Goal: Task Accomplishment & Management: Manage account settings

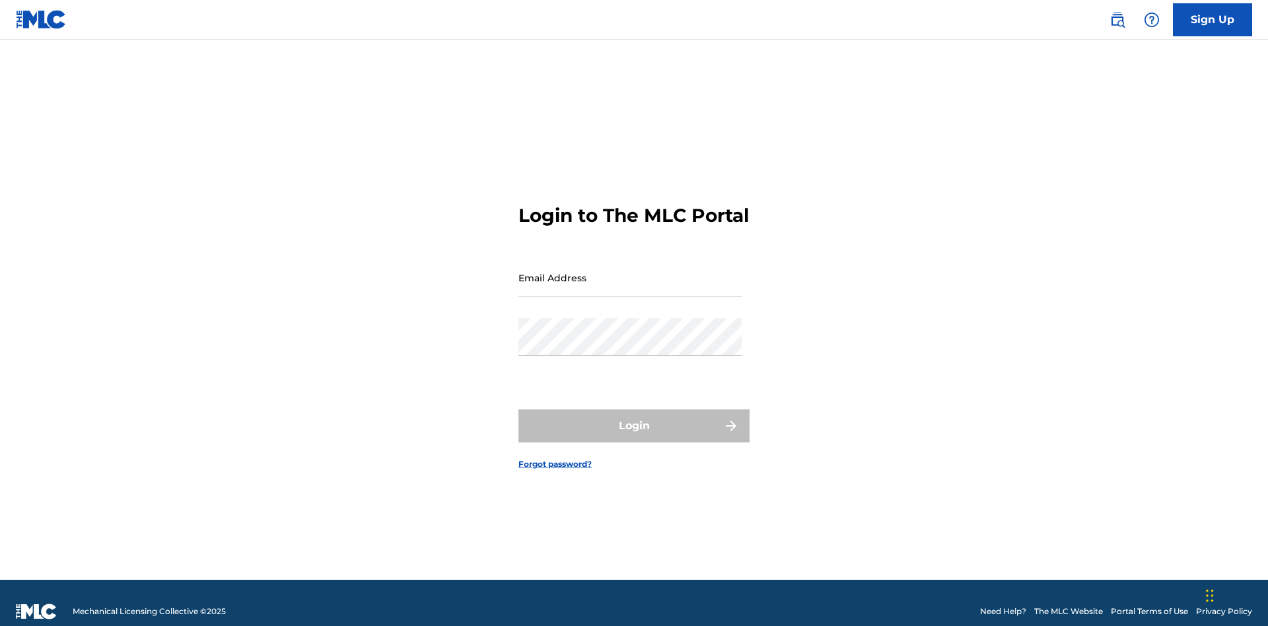
scroll to position [17, 0]
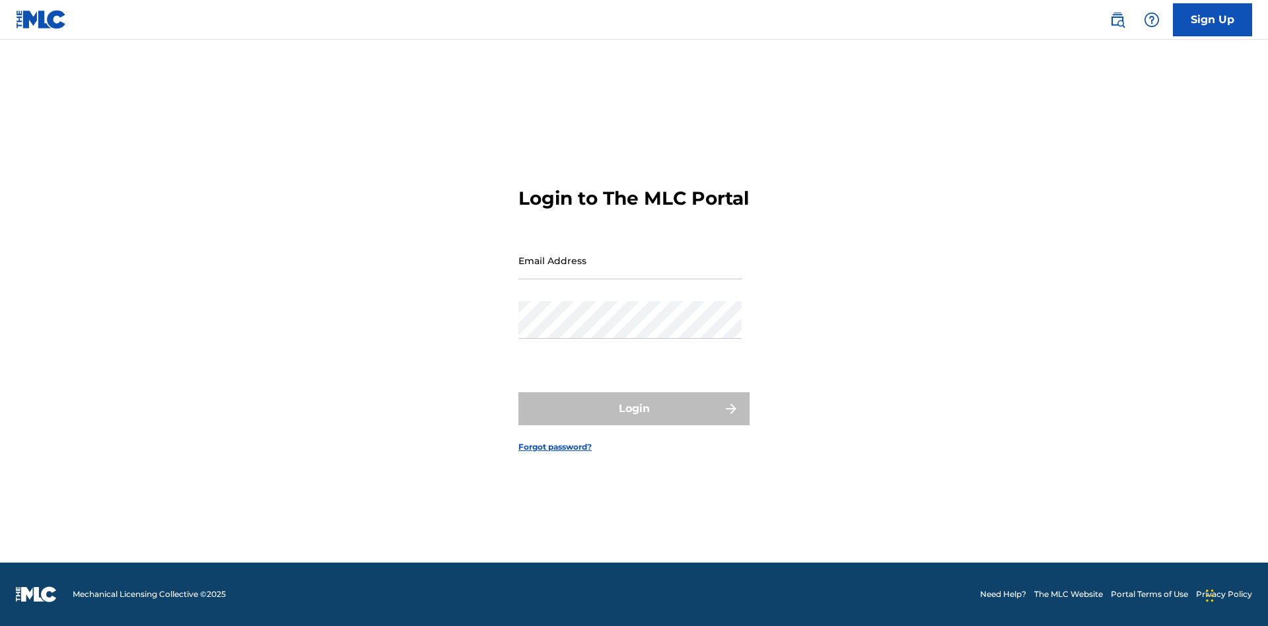
click at [630, 271] on input "Email Address" at bounding box center [629, 261] width 223 height 38
type input "[EMAIL_ADDRESS][DOMAIN_NAME]"
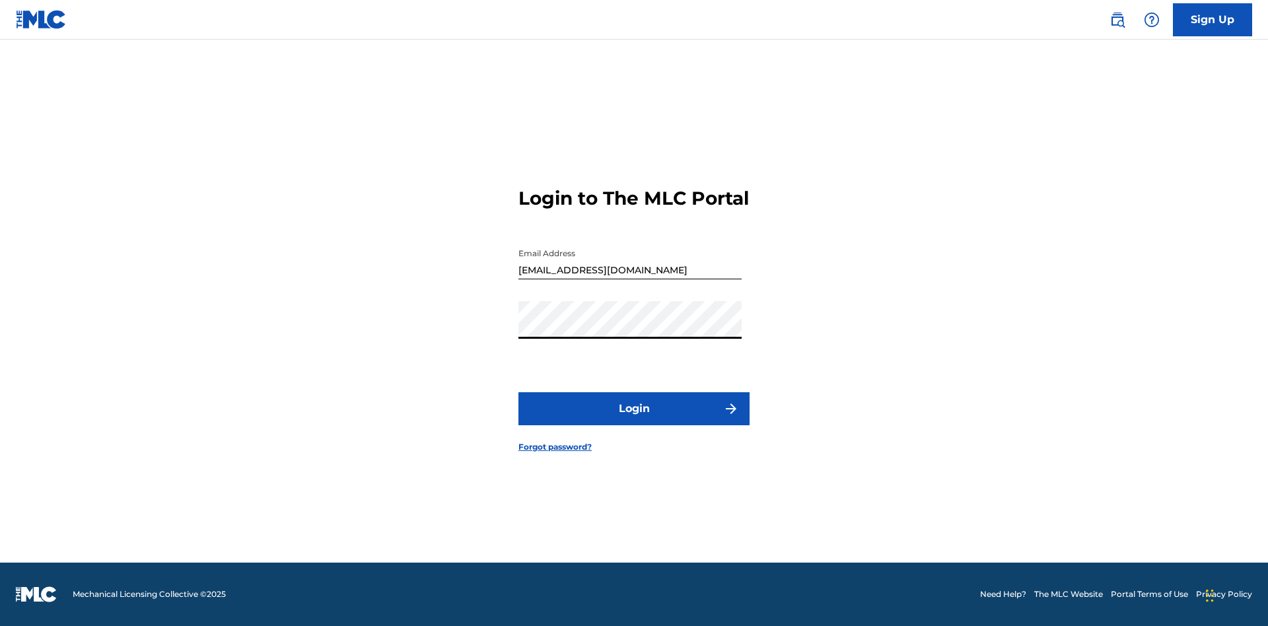
click at [634, 420] on button "Login" at bounding box center [633, 408] width 231 height 33
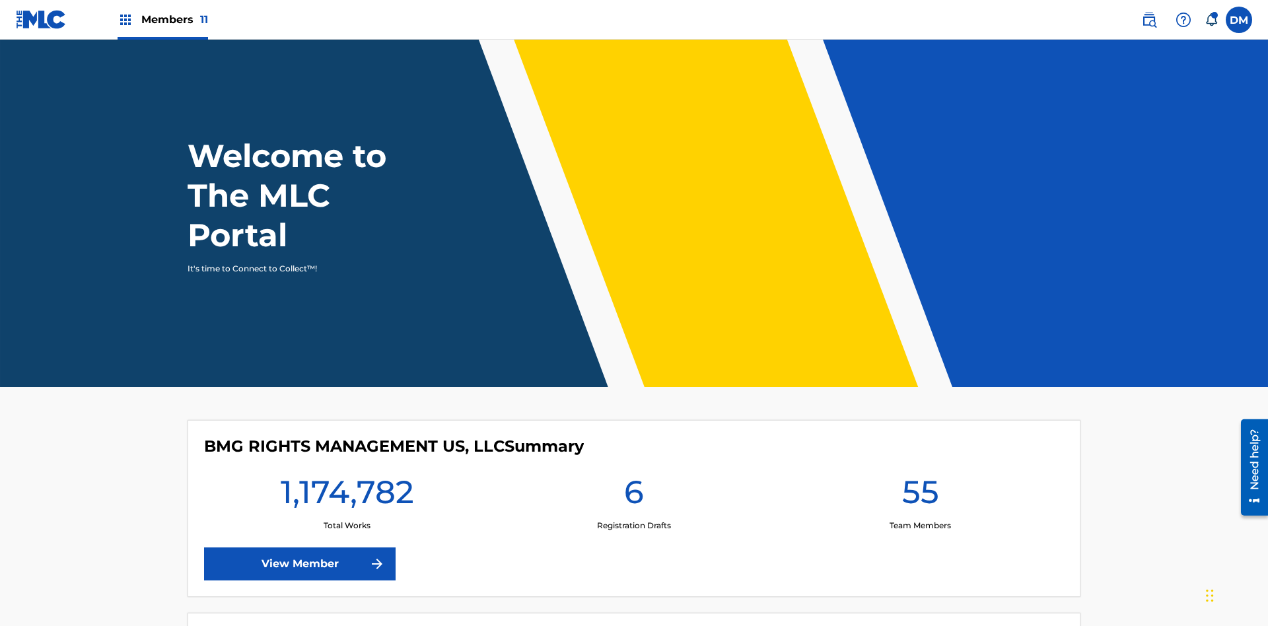
click at [162, 19] on span "Members 11" at bounding box center [174, 19] width 67 height 15
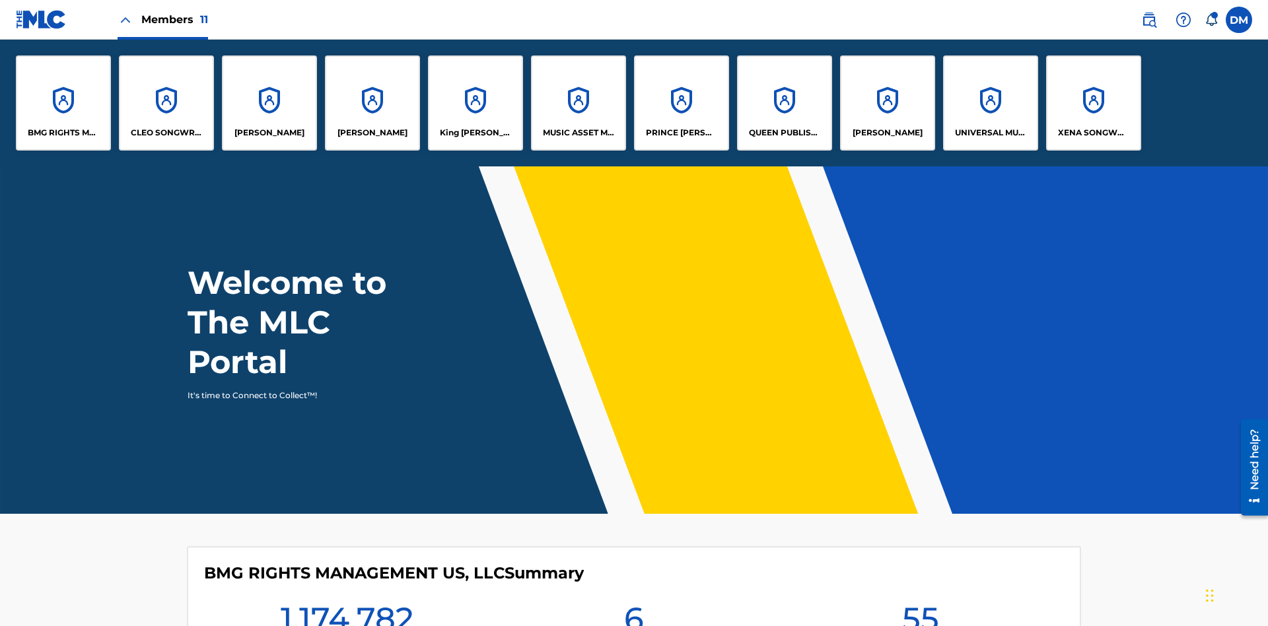
scroll to position [48, 0]
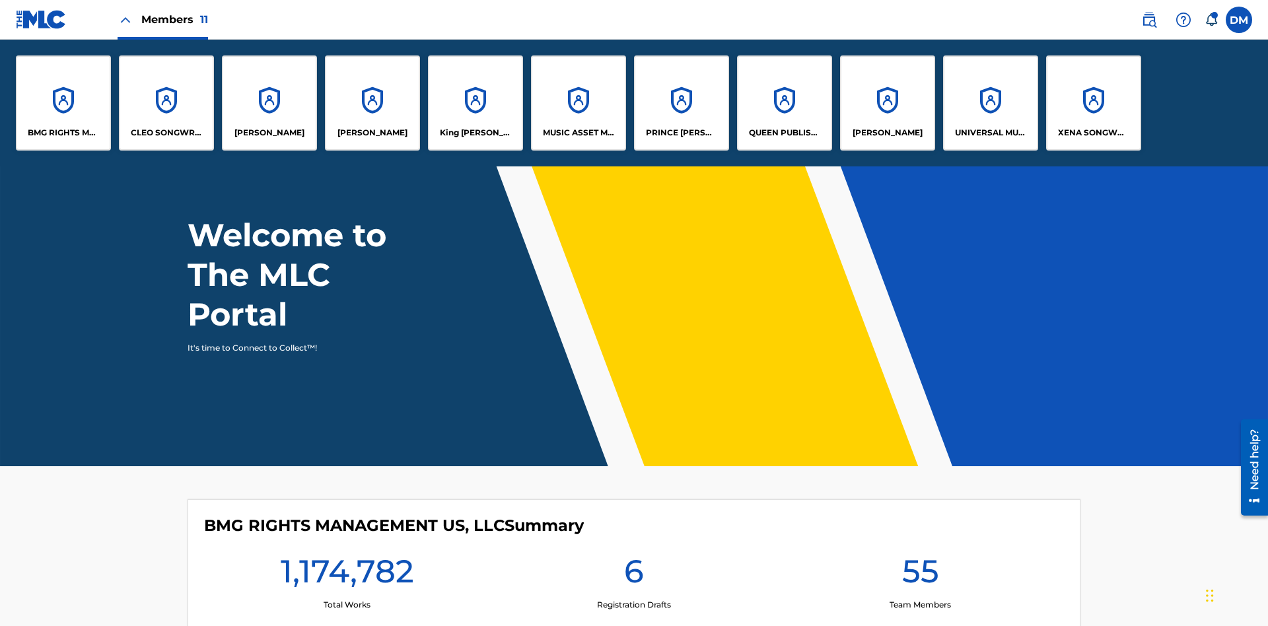
click at [681, 133] on p "PRINCE [PERSON_NAME]" at bounding box center [682, 133] width 72 height 12
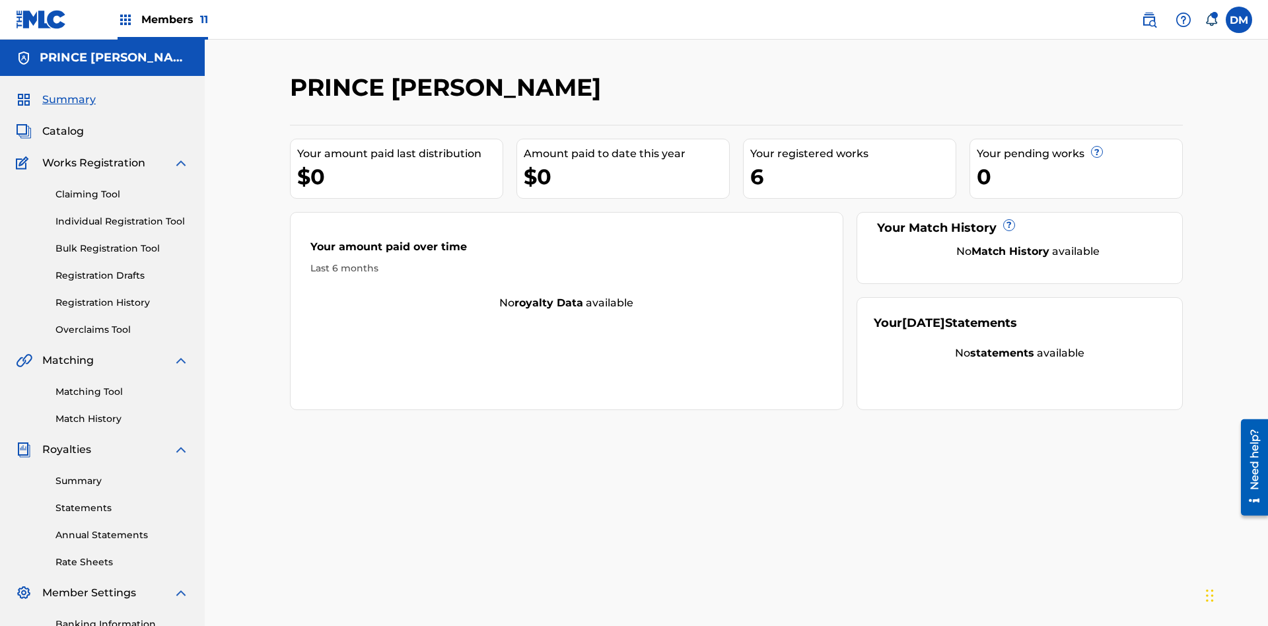
scroll to position [193, 0]
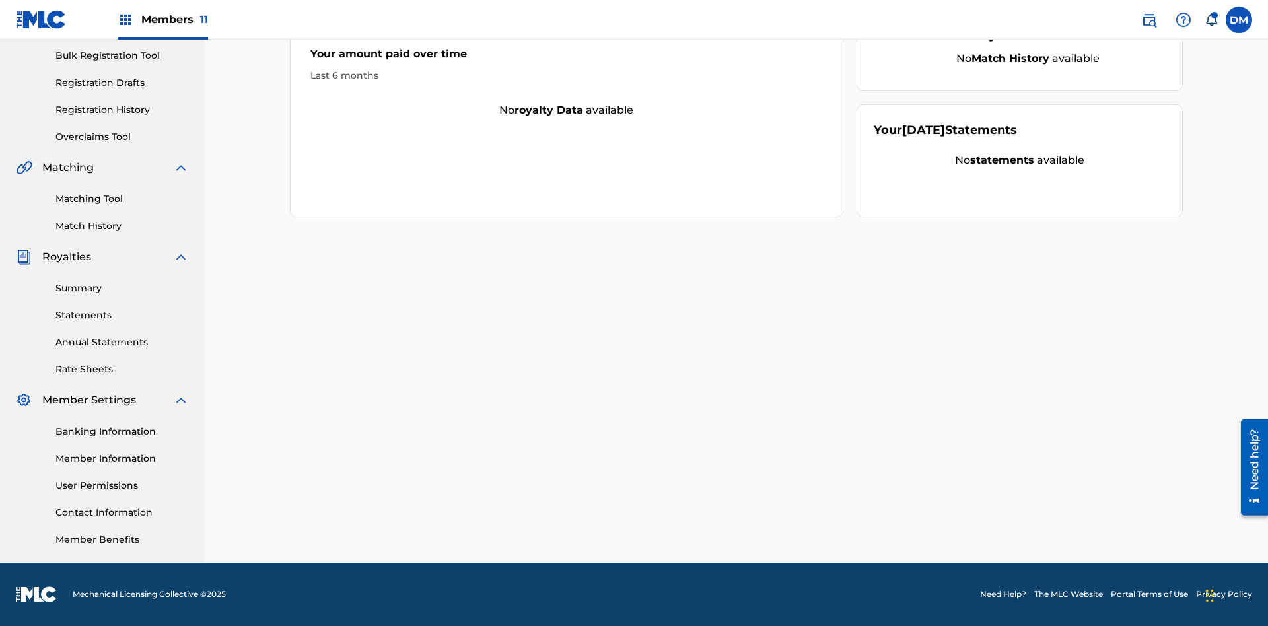
click at [122, 458] on link "Member Information" at bounding box center [121, 459] width 133 height 14
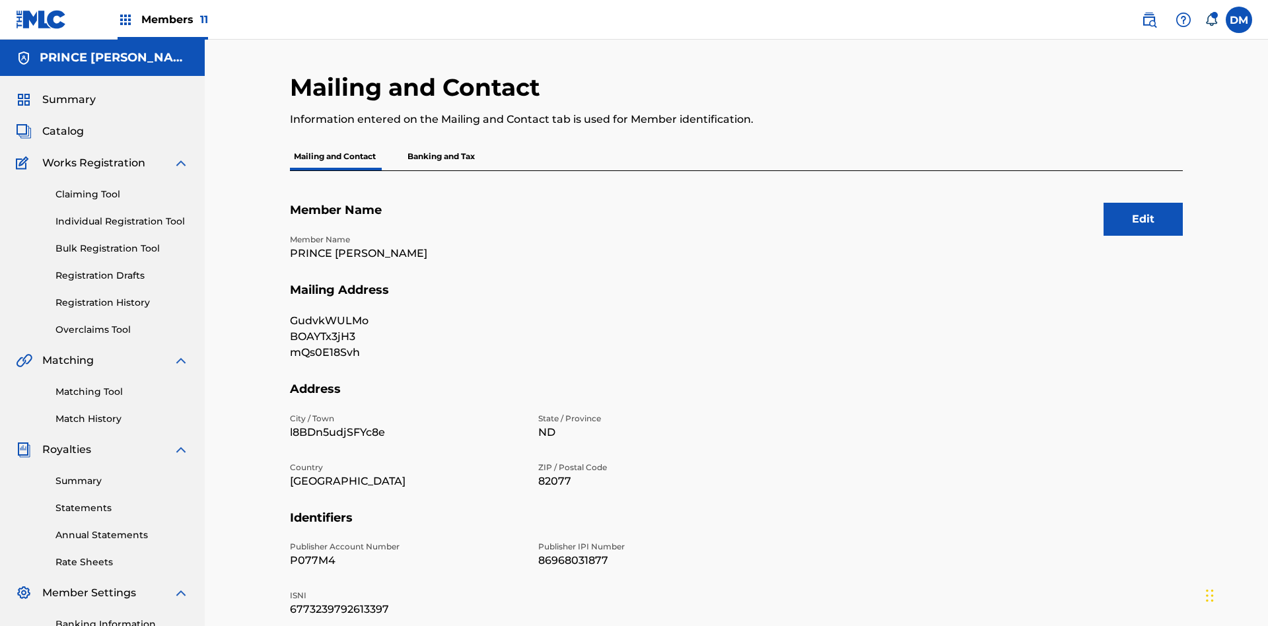
scroll to position [124, 0]
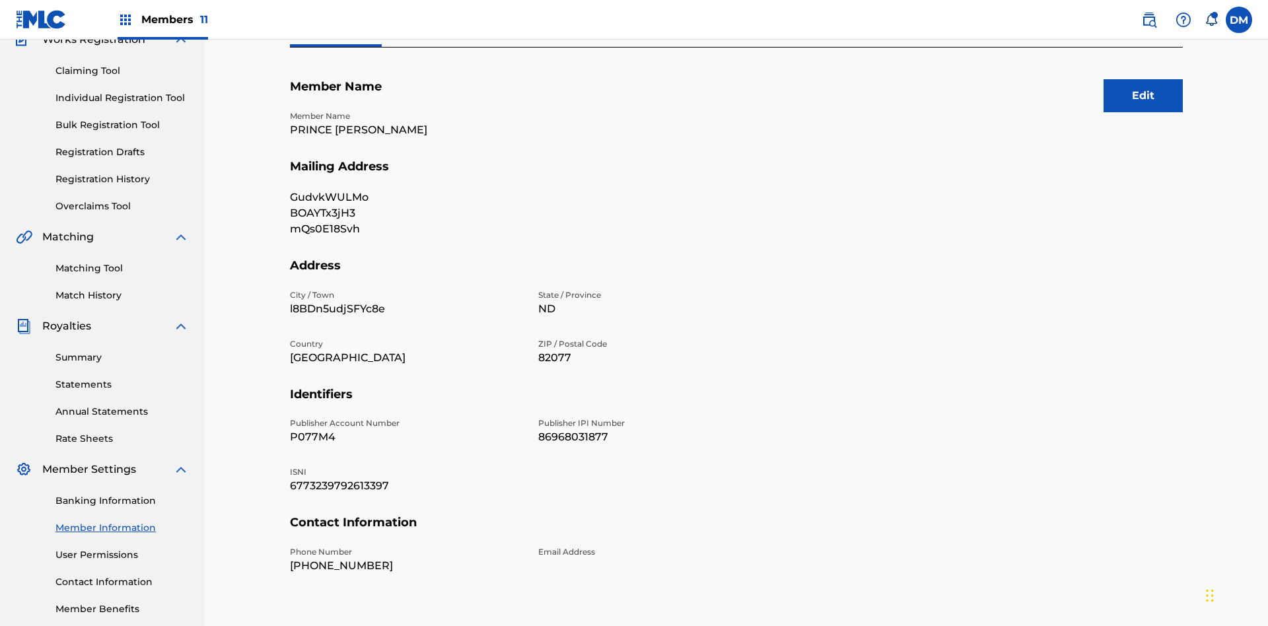
click at [1143, 96] on button "Edit" at bounding box center [1143, 95] width 79 height 33
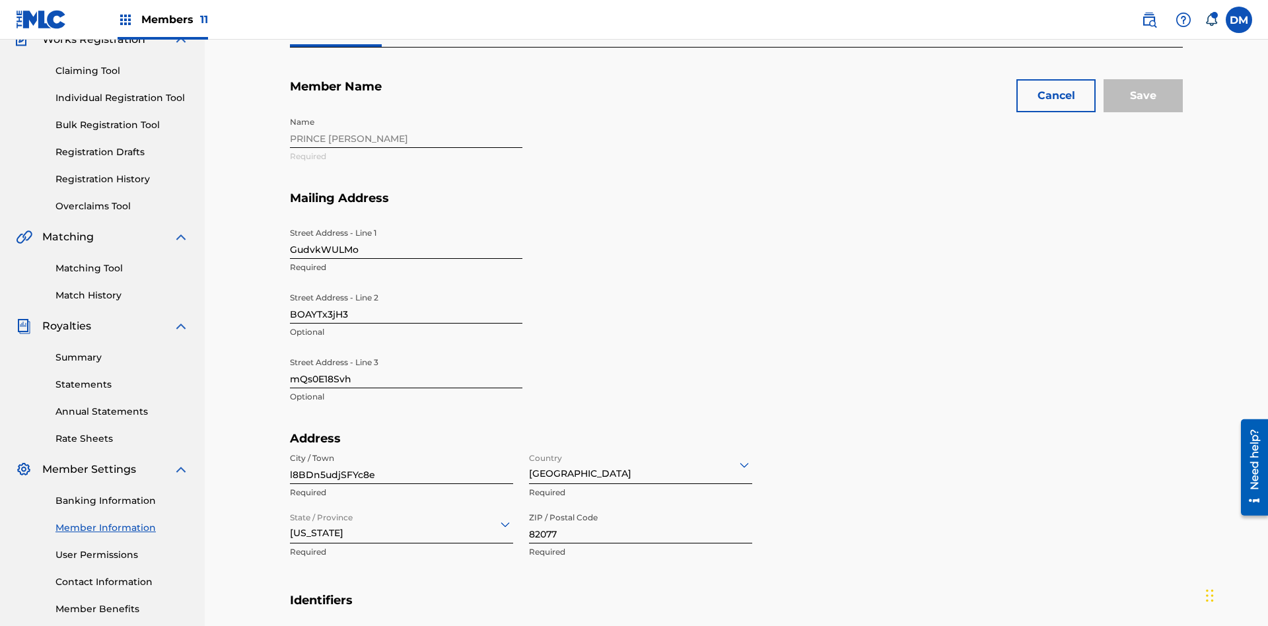
scroll to position [266, 0]
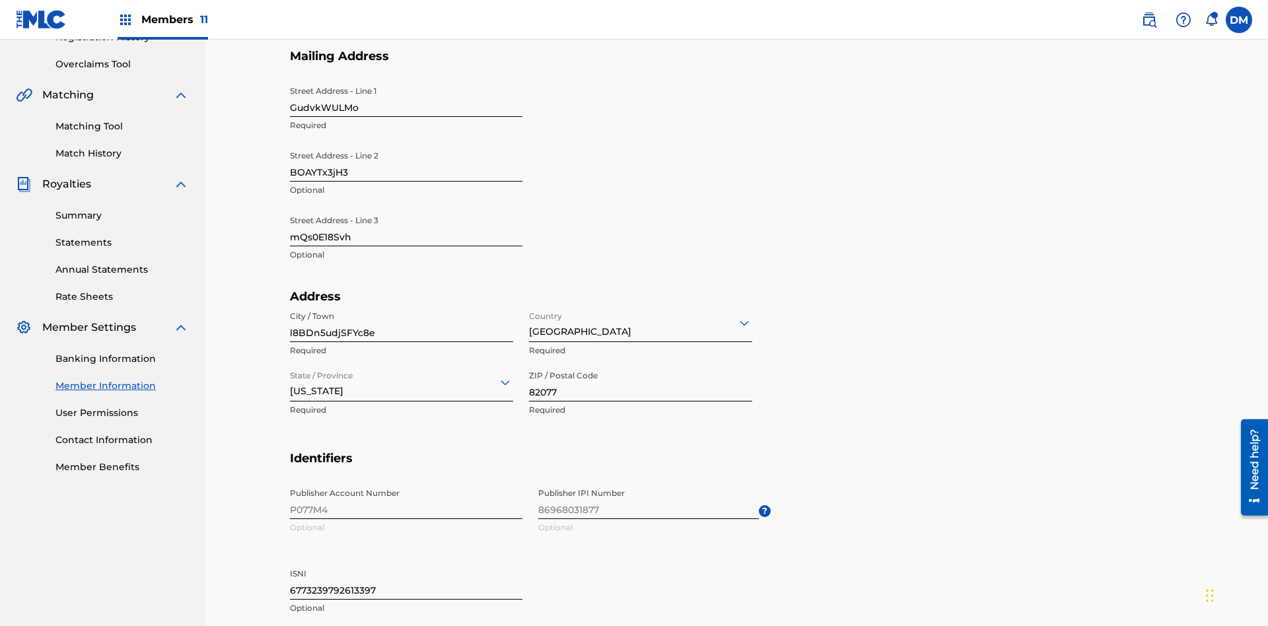
click at [406, 98] on input "GudvkWULMo" at bounding box center [406, 98] width 232 height 38
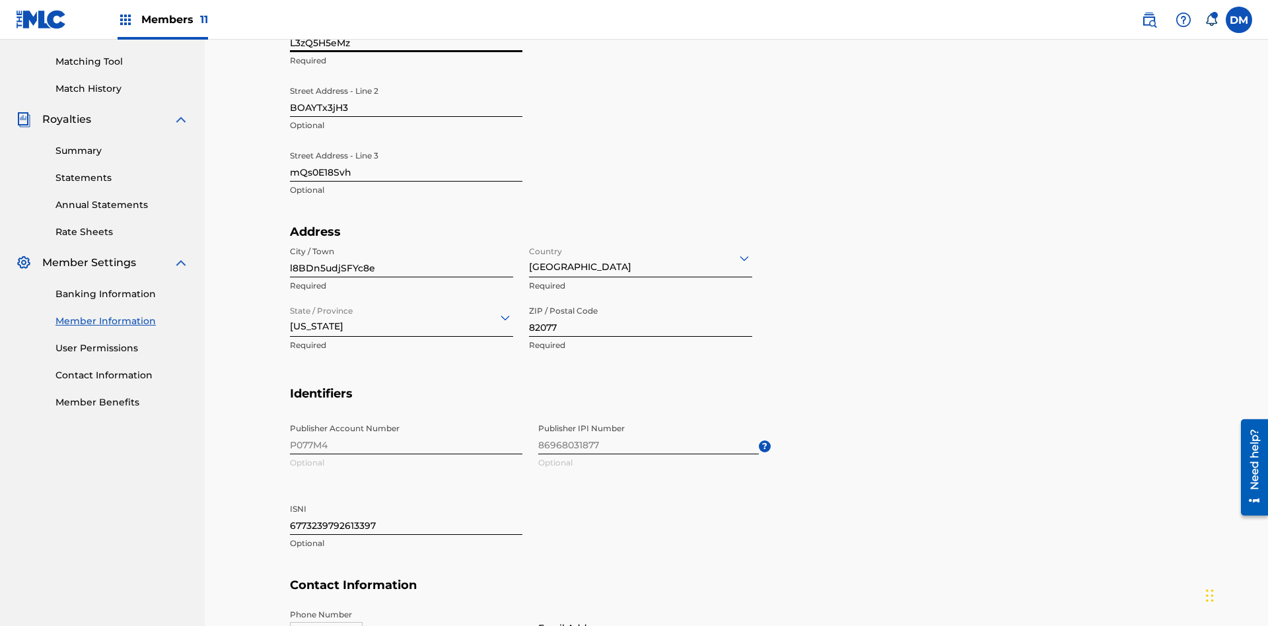
type input "L3zQ5H5eMz"
click at [406, 98] on input "BOAYTx3jH3" at bounding box center [406, 98] width 232 height 38
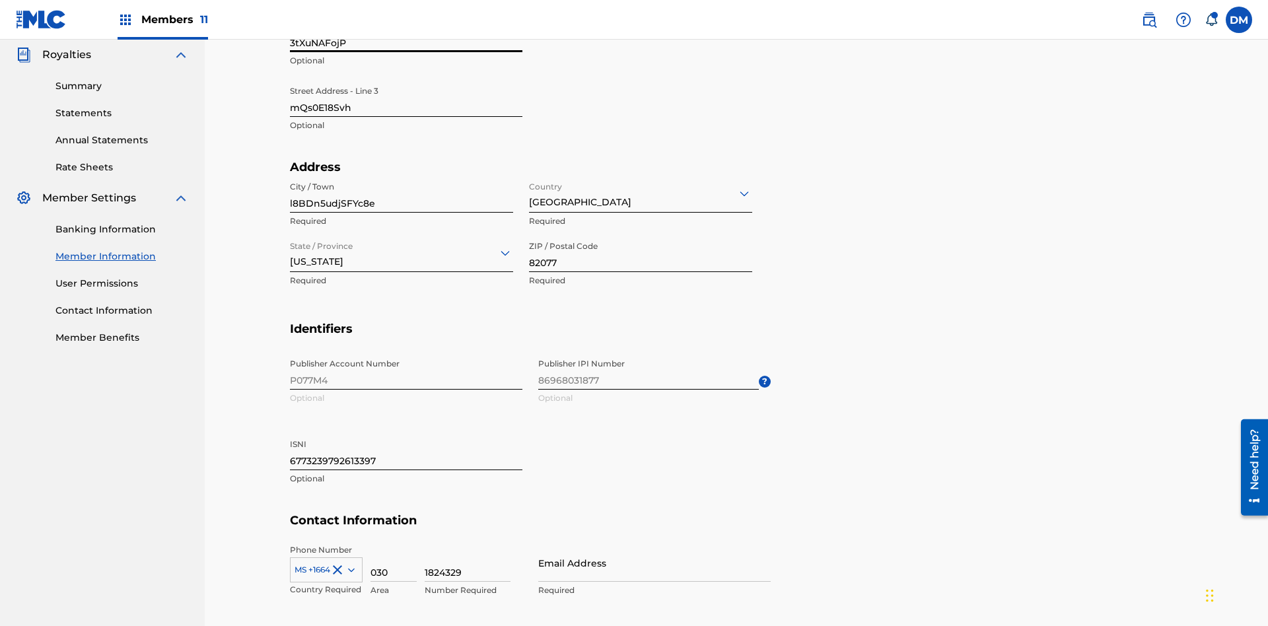
type input "3tXuNAFojP"
click at [406, 98] on input "mQs0E18Svh" at bounding box center [406, 98] width 232 height 38
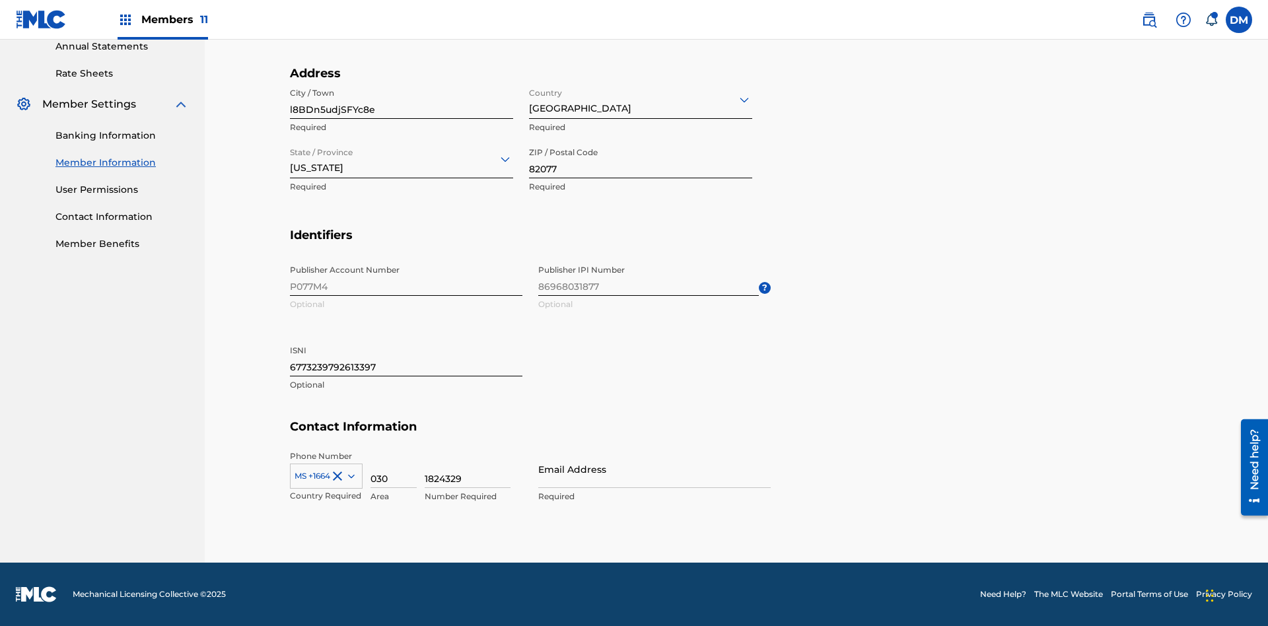
type input "veNwQvBIjV"
click at [402, 100] on input "l8BDn5udjSFYc8e" at bounding box center [401, 100] width 223 height 38
type input "svmk59VEnDZmStT"
click at [530, 99] on input "Country" at bounding box center [530, 99] width 3 height 14
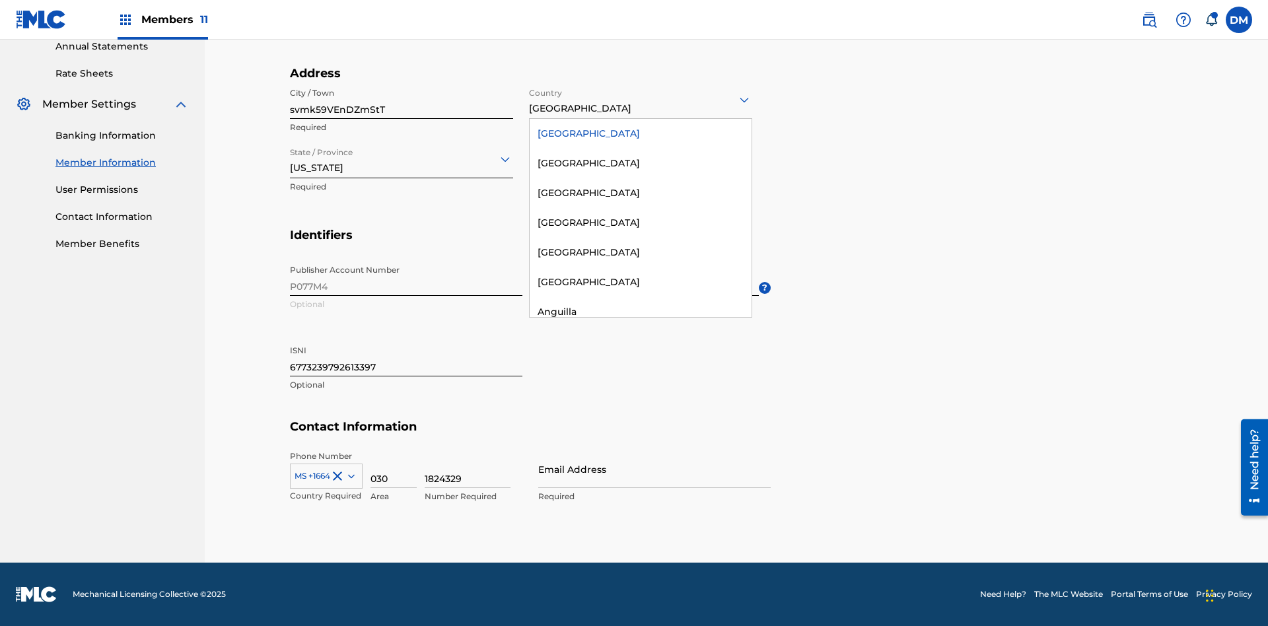
click at [641, 133] on div "United States" at bounding box center [641, 134] width 222 height 30
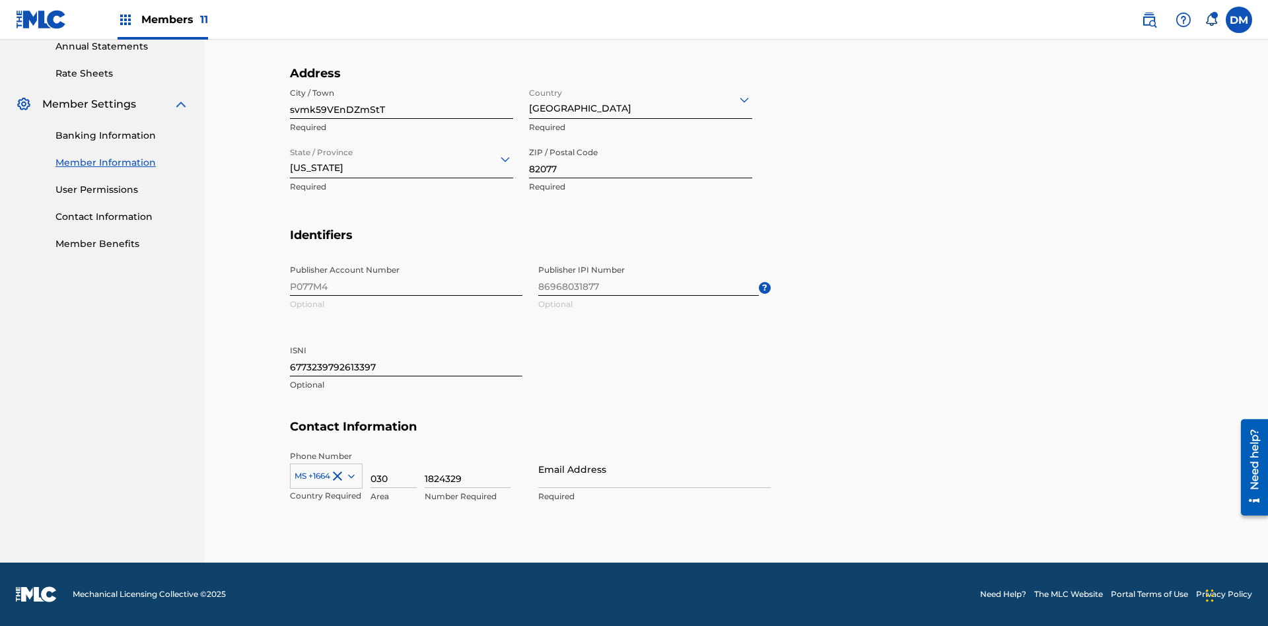
click at [291, 159] on input "State / Province" at bounding box center [291, 159] width 3 height 14
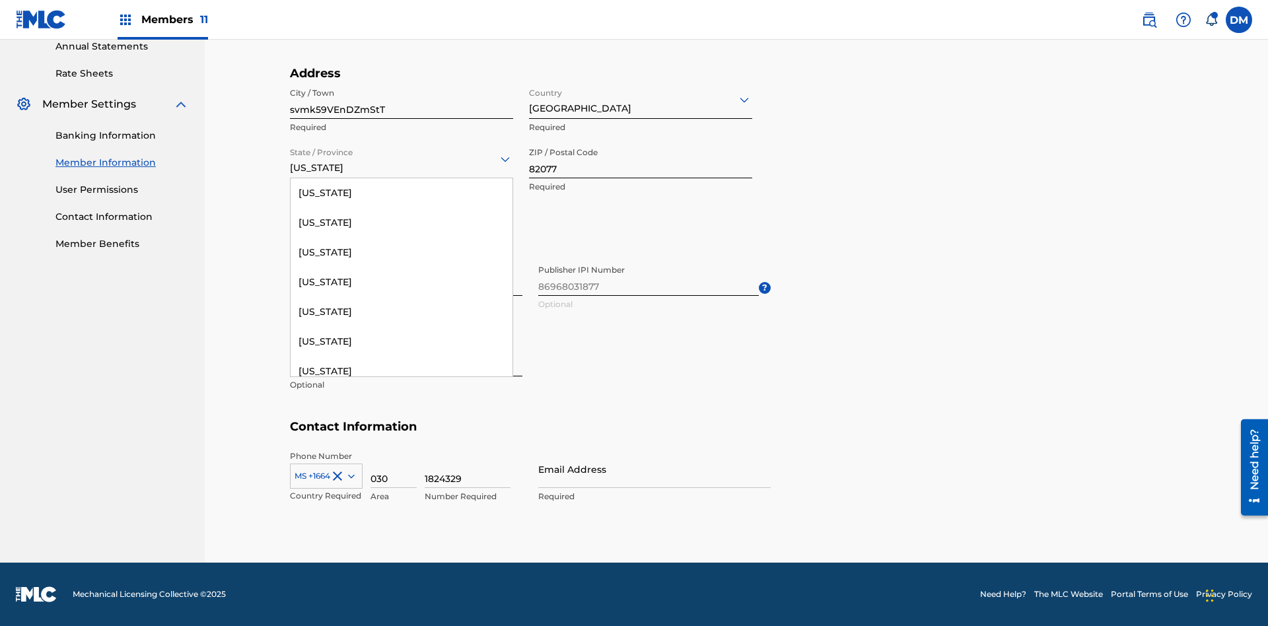
scroll to position [911, 0]
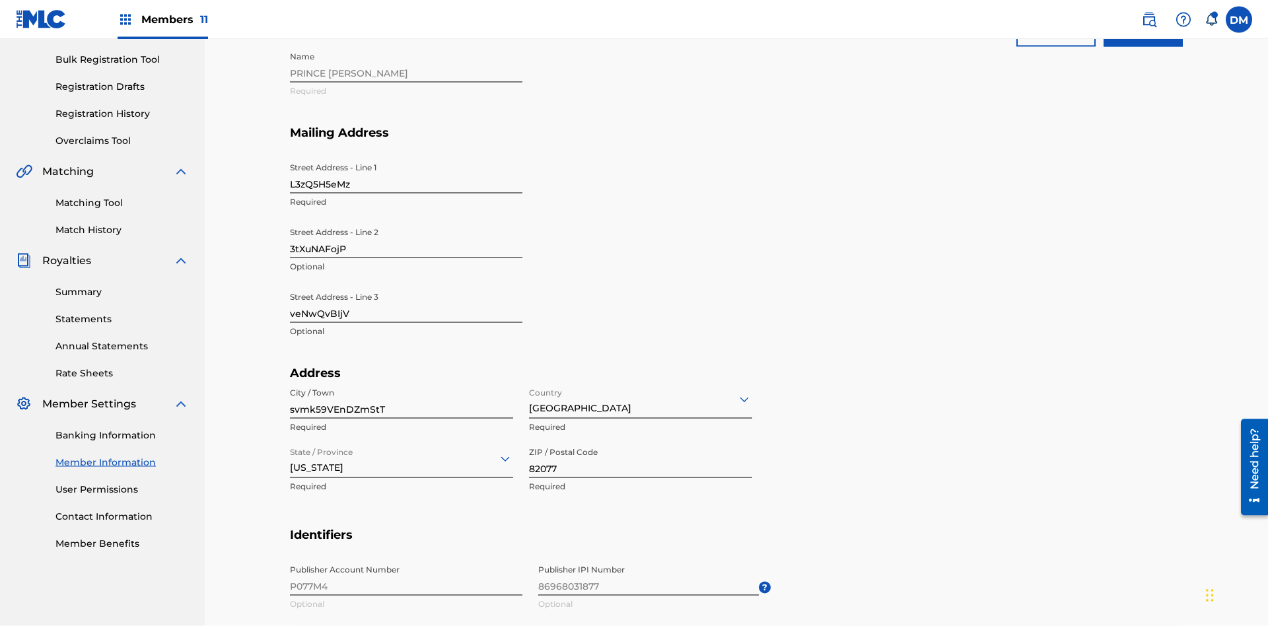
scroll to position [489, 0]
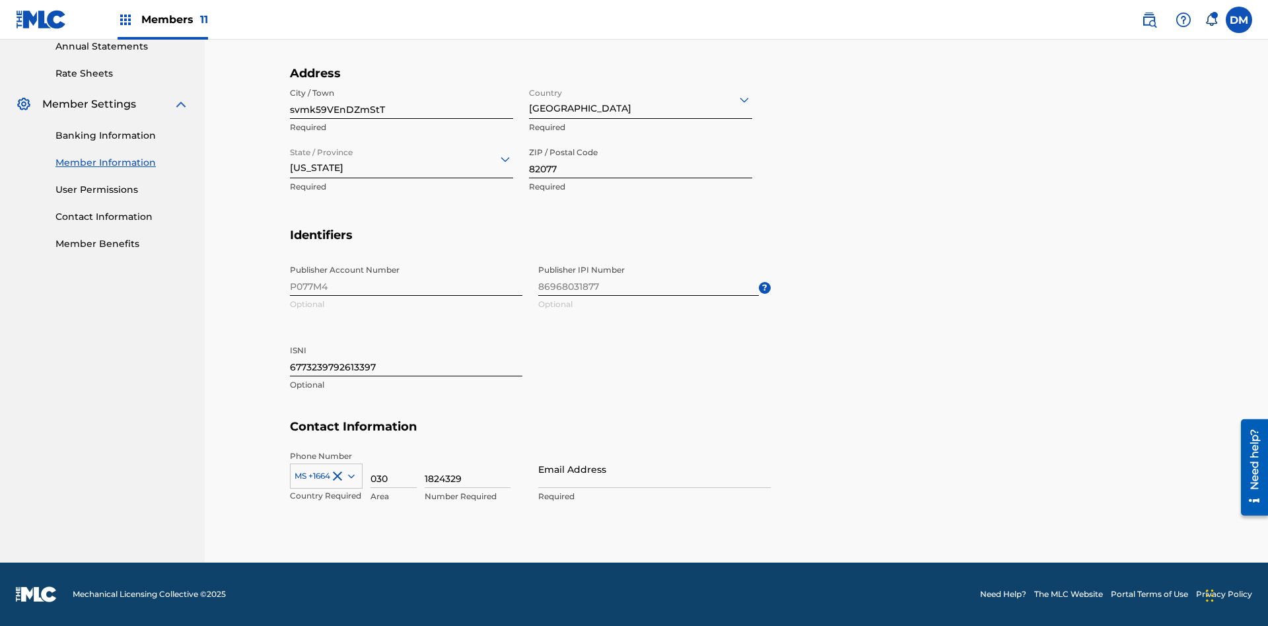
click at [641, 159] on input "82077" at bounding box center [640, 160] width 223 height 38
type input "83455"
click at [406, 357] on input "6773239792613397" at bounding box center [406, 358] width 232 height 38
type input "7372611228529654"
click at [349, 476] on icon at bounding box center [351, 476] width 7 height 4
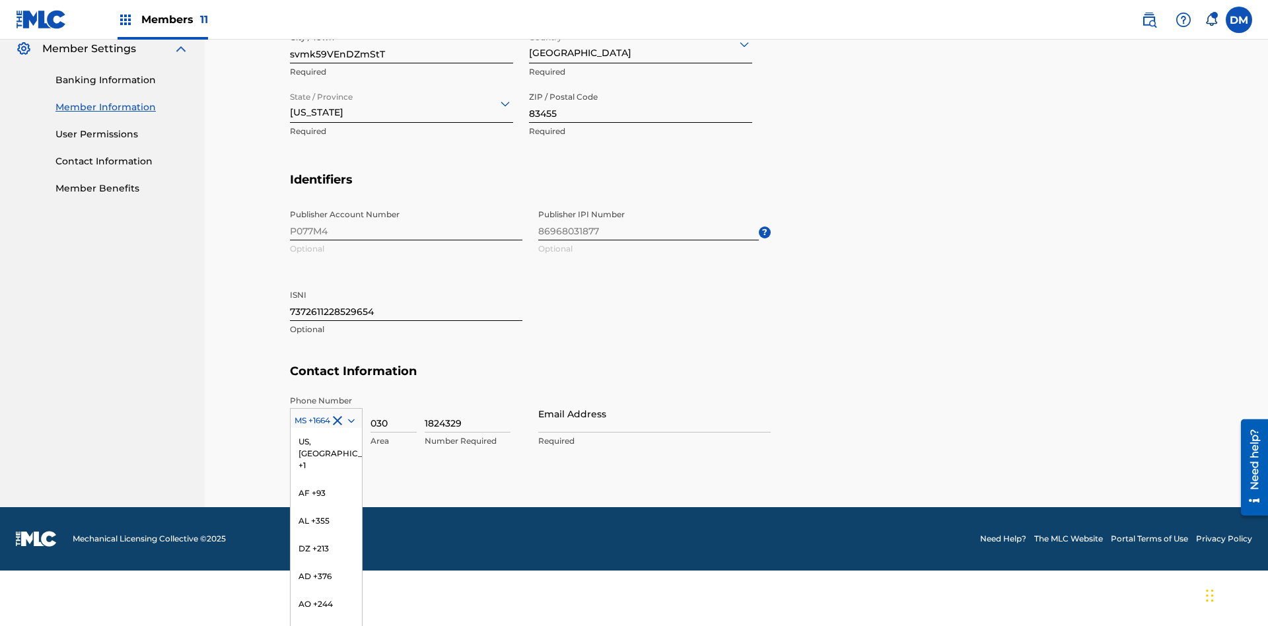
scroll to position [3473, 0]
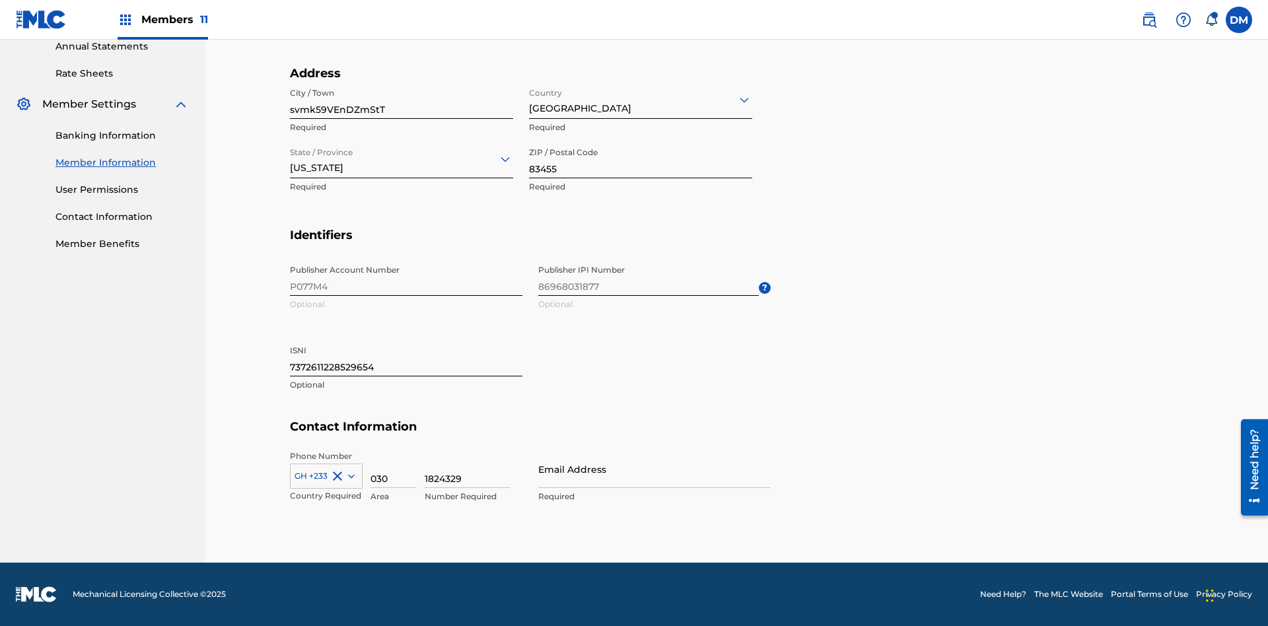
scroll to position [489, 0]
click at [394, 469] on input "030" at bounding box center [394, 469] width 46 height 38
type input "176"
click at [468, 469] on input "1824329" at bounding box center [468, 469] width 86 height 38
type input "3681564"
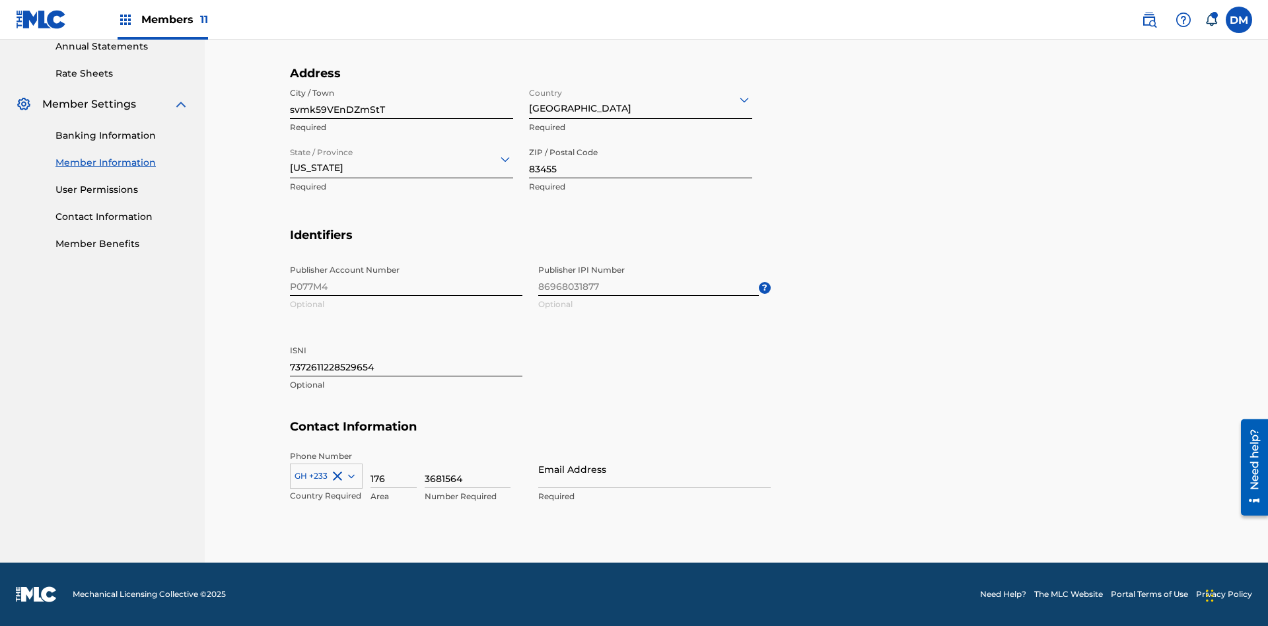
click at [655, 469] on input "Email Address" at bounding box center [654, 469] width 232 height 38
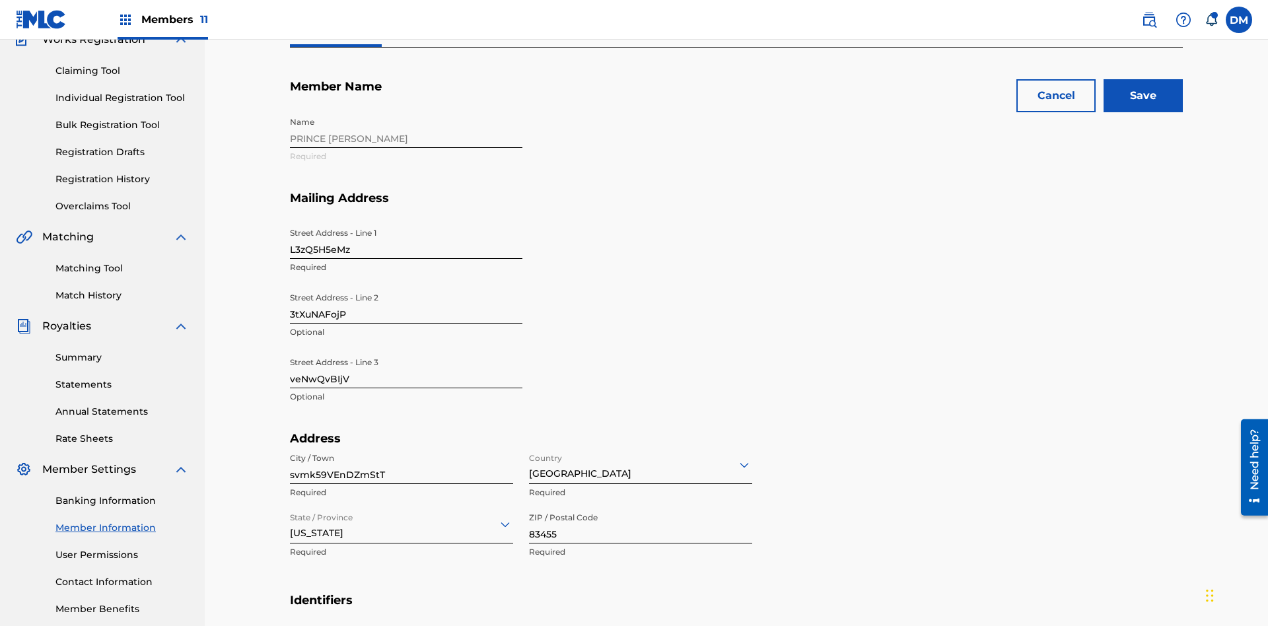
type input "Xrnfl@j2BOy.com"
click at [1143, 96] on input "Save" at bounding box center [1143, 95] width 79 height 33
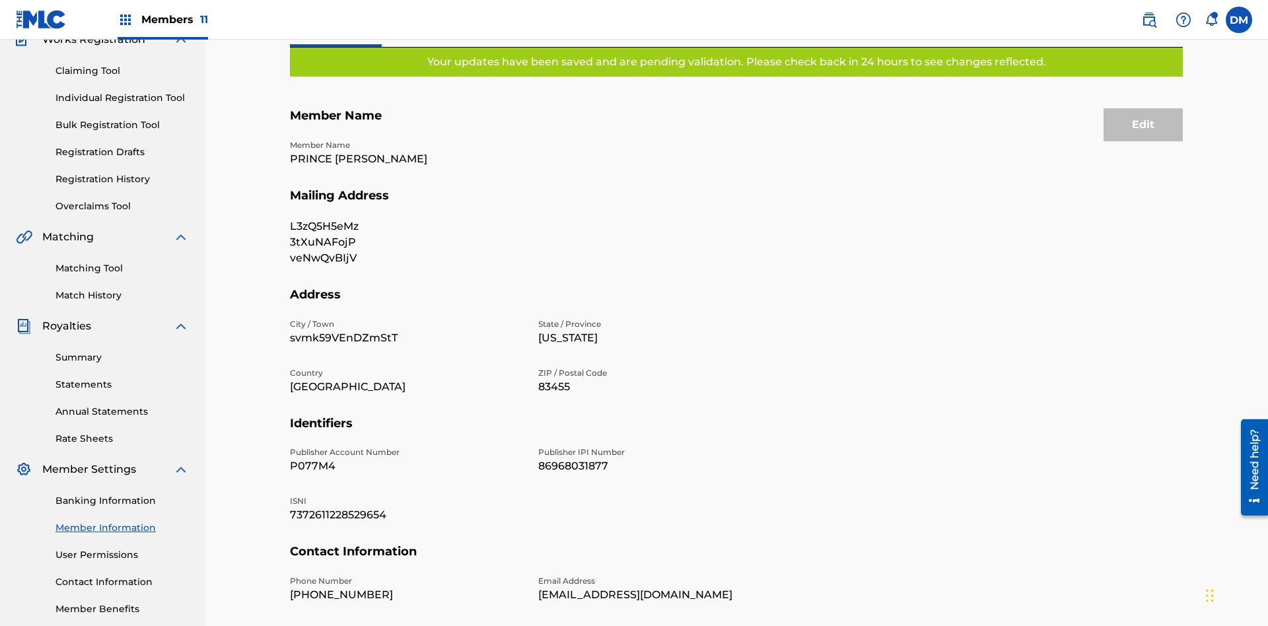
scroll to position [98, 0]
